Goal: Task Accomplishment & Management: Manage account settings

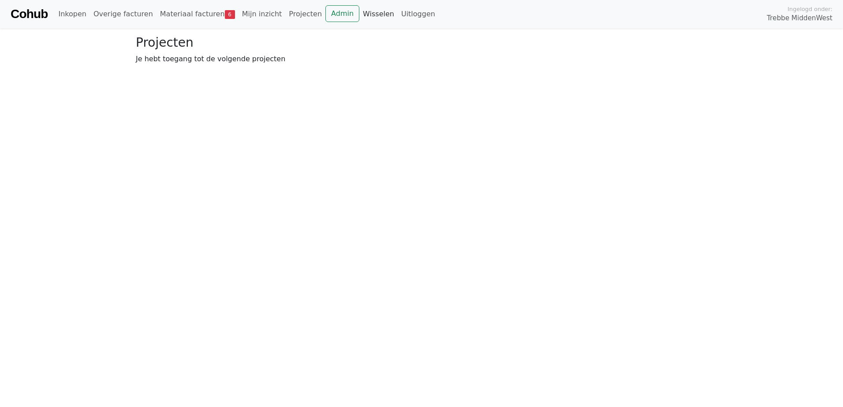
click at [359, 14] on link "Wisselen" at bounding box center [378, 14] width 38 height 18
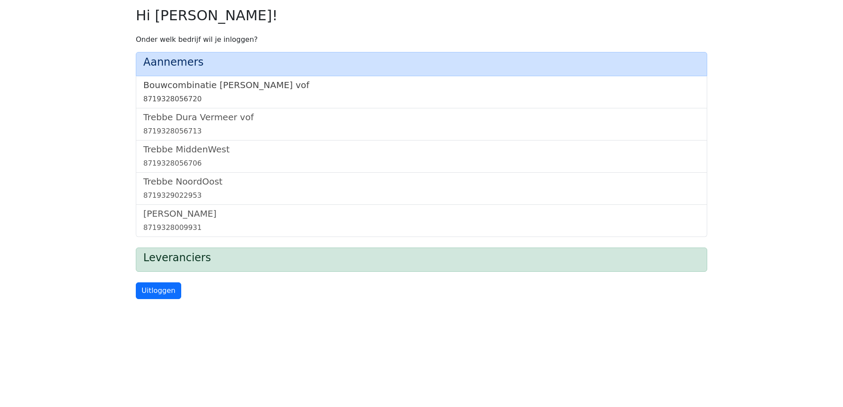
click at [233, 84] on h5 "Bouwcombinatie Trebbe De Nijs vof" at bounding box center [421, 85] width 556 height 11
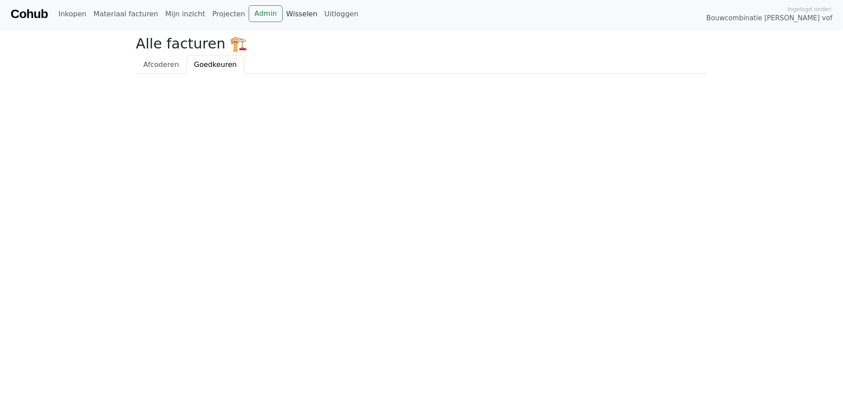
click at [283, 15] on link "Wisselen" at bounding box center [302, 14] width 38 height 18
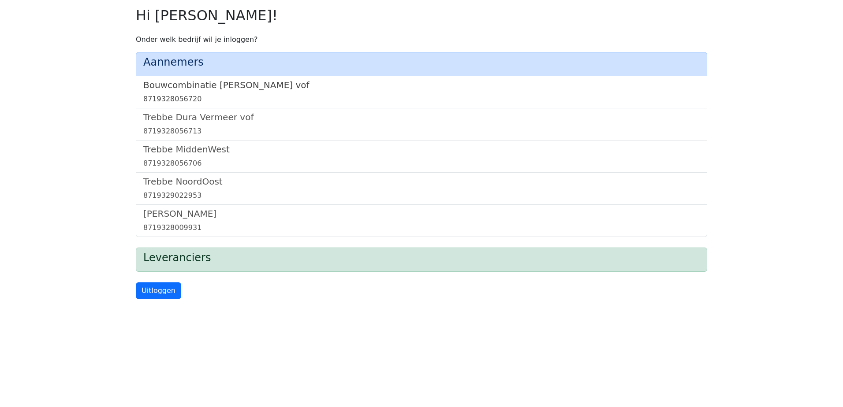
click at [243, 86] on h5 "Bouwcombinatie [PERSON_NAME] vof" at bounding box center [421, 85] width 556 height 11
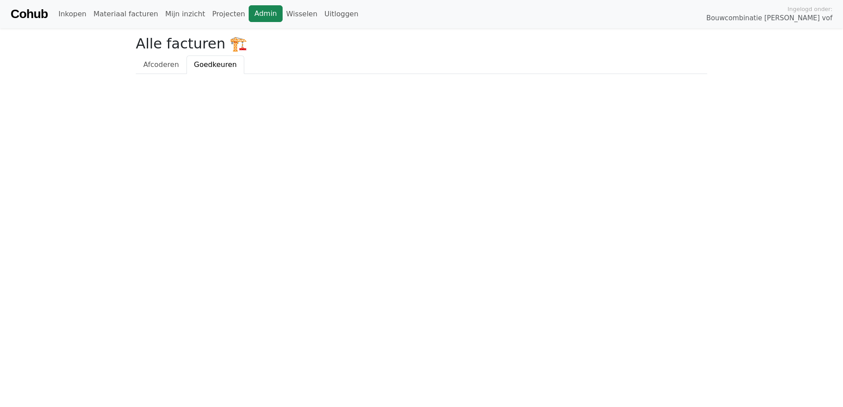
click at [249, 14] on link "Admin" at bounding box center [266, 13] width 34 height 17
click at [287, 14] on link "Wisselen" at bounding box center [302, 14] width 38 height 18
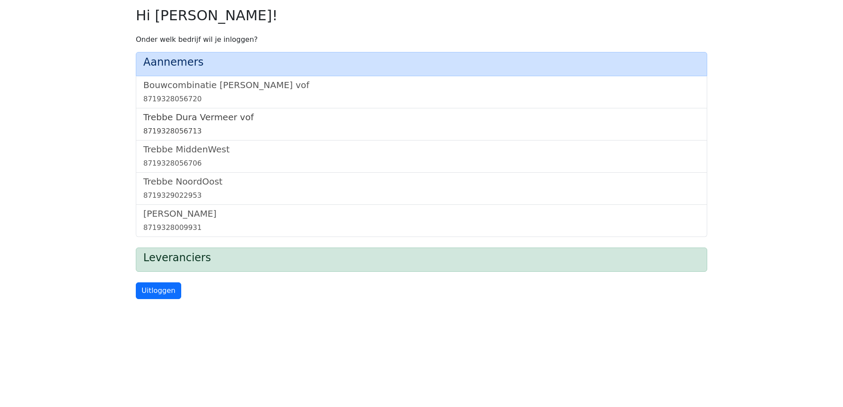
click at [202, 120] on h5 "Trebbe Dura Vermeer vof" at bounding box center [421, 117] width 556 height 11
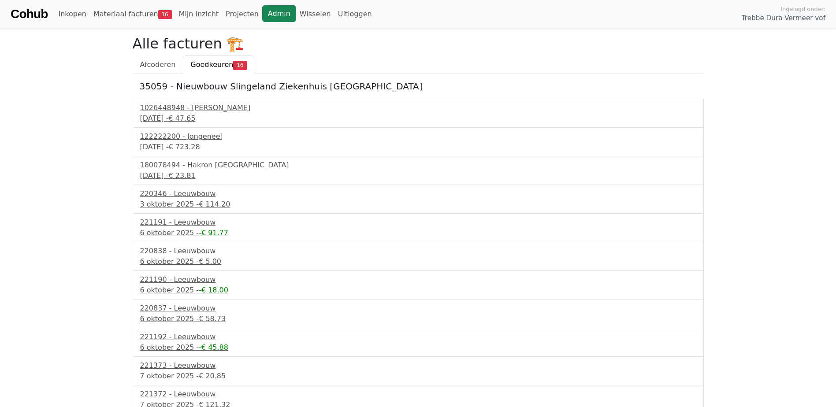
click at [262, 8] on link "Admin" at bounding box center [279, 13] width 34 height 17
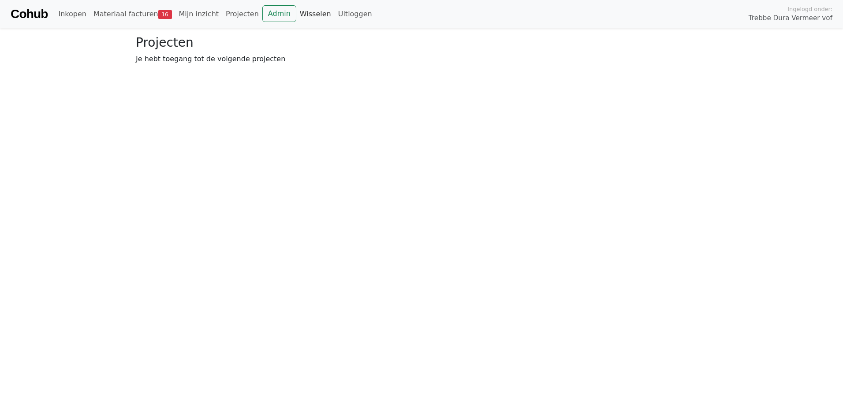
click at [296, 14] on link "Wisselen" at bounding box center [315, 14] width 38 height 18
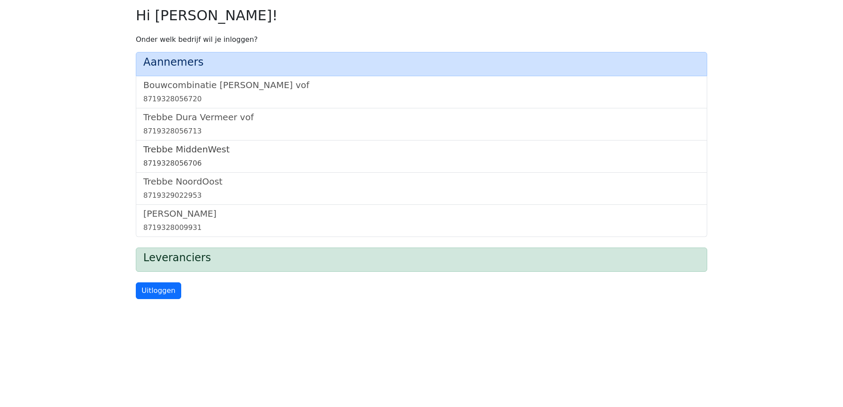
click at [185, 151] on h5 "Trebbe MiddenWest" at bounding box center [421, 149] width 556 height 11
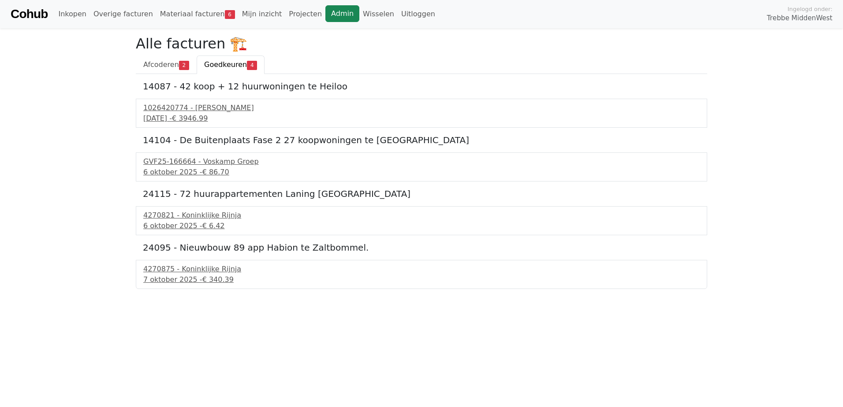
click at [325, 7] on link "Admin" at bounding box center [342, 13] width 34 height 17
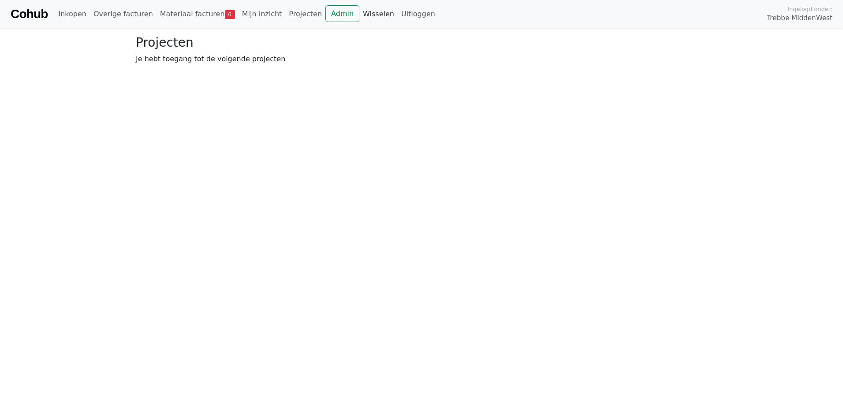
click at [362, 14] on link "Wisselen" at bounding box center [378, 14] width 38 height 18
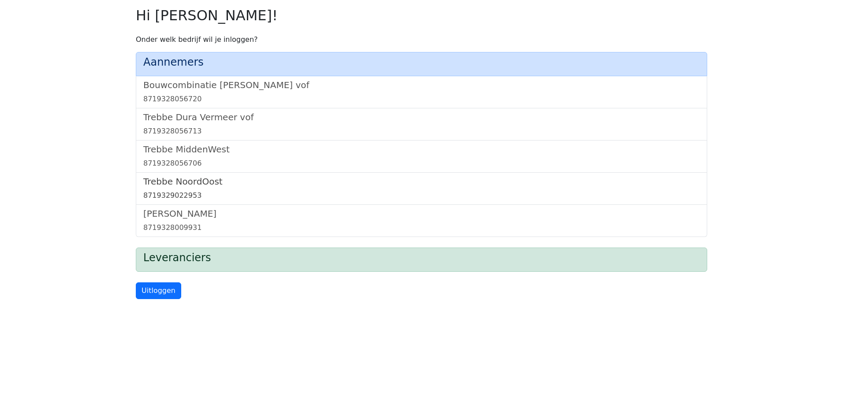
click at [200, 179] on h5 "Trebbe NoordOost" at bounding box center [421, 181] width 556 height 11
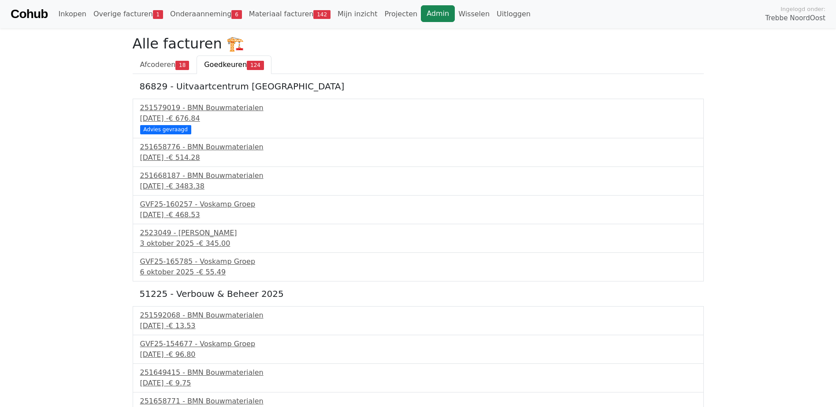
click at [421, 7] on link "Admin" at bounding box center [438, 13] width 34 height 17
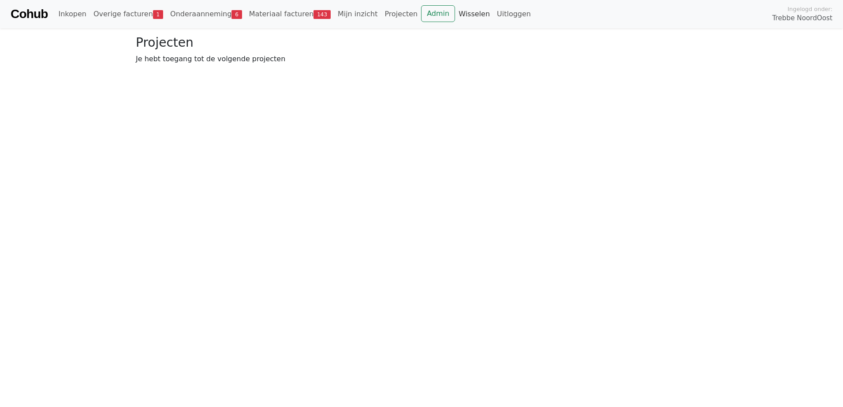
click at [455, 12] on link "Wisselen" at bounding box center [474, 14] width 38 height 18
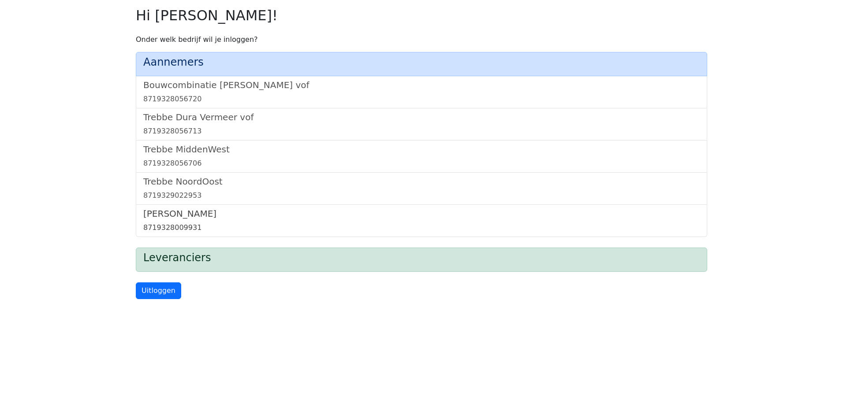
click at [177, 215] on h5 "[PERSON_NAME]" at bounding box center [421, 214] width 556 height 11
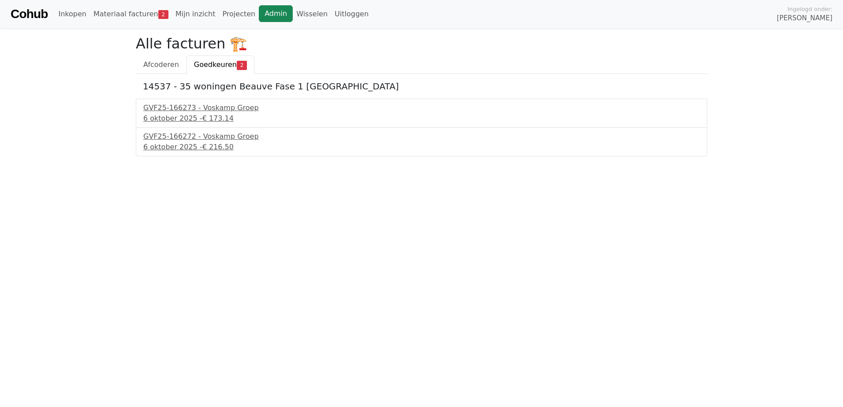
click at [259, 7] on link "Admin" at bounding box center [276, 13] width 34 height 17
